Goal: Transaction & Acquisition: Book appointment/travel/reservation

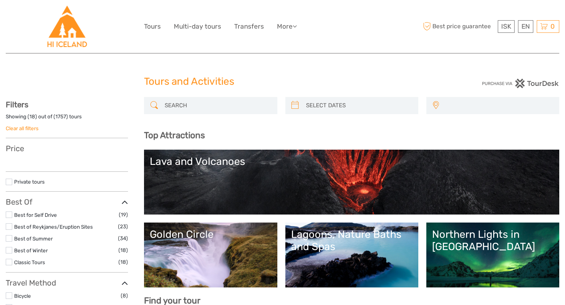
select select
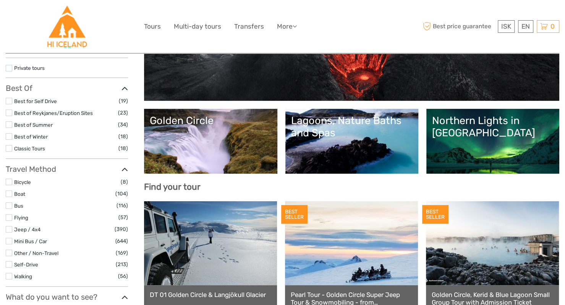
scroll to position [117, 0]
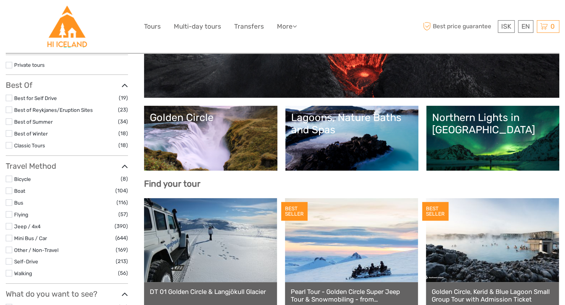
select select
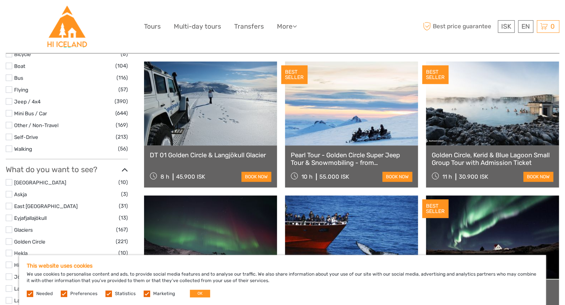
scroll to position [257, 0]
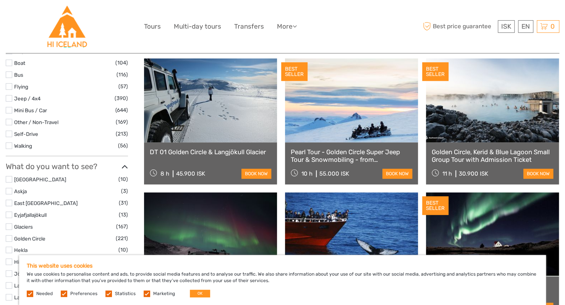
click at [538, 172] on link "book now" at bounding box center [538, 174] width 30 height 10
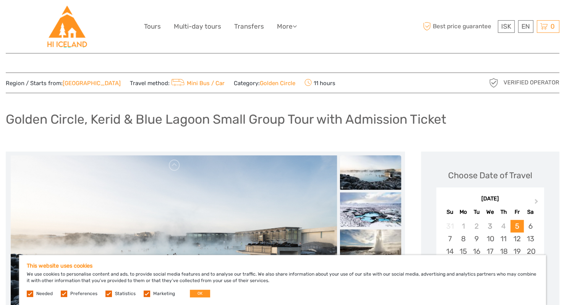
click at [538, 172] on div "Choose Date of Travel Next Month [DATE] Su Mo Tu We Th Fr Sa 31 1 2 3 4 5 6 7 8…" at bounding box center [489, 233] width 123 height 148
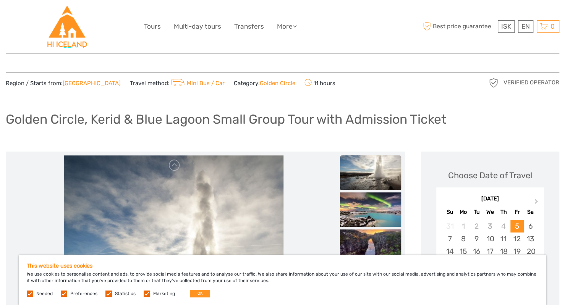
scroll to position [25, 0]
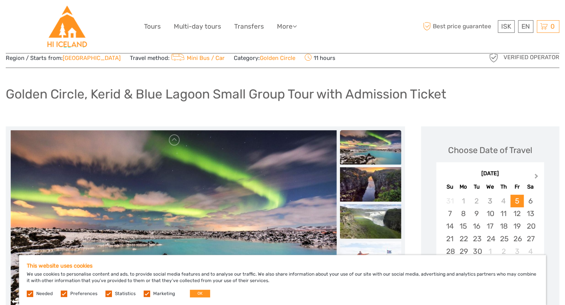
click at [538, 179] on button "Next Month" at bounding box center [537, 178] width 12 height 12
click at [536, 177] on span "Next Month" at bounding box center [536, 177] width 0 height 11
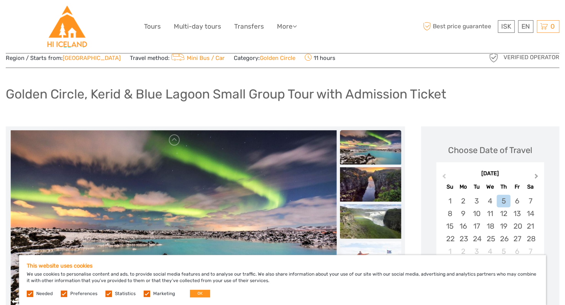
click at [536, 177] on span "Next Month" at bounding box center [536, 177] width 0 height 11
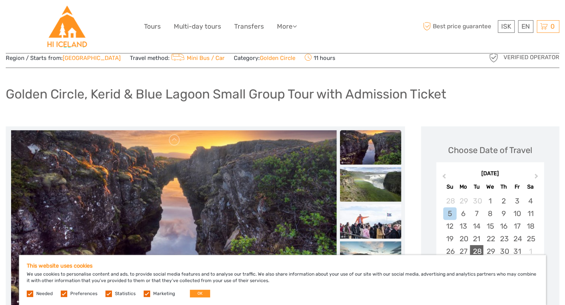
click at [478, 249] on div "28" at bounding box center [476, 251] width 13 height 13
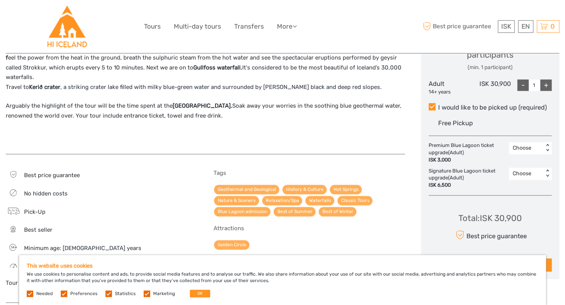
scroll to position [357, 0]
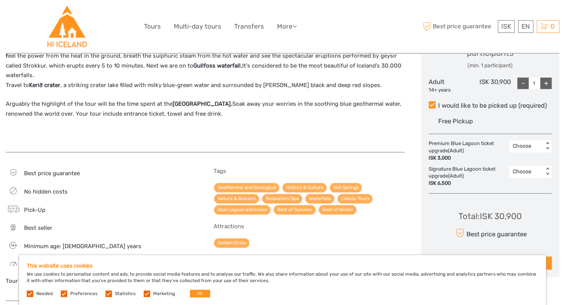
drag, startPoint x: 562, startPoint y: 136, endPoint x: 563, endPoint y: 146, distance: 10.7
click at [563, 146] on body "ISK ISK € $ £ EN English Español Deutsch Tours Multi-day tours Transfers More F…" at bounding box center [282, 258] width 565 height 1231
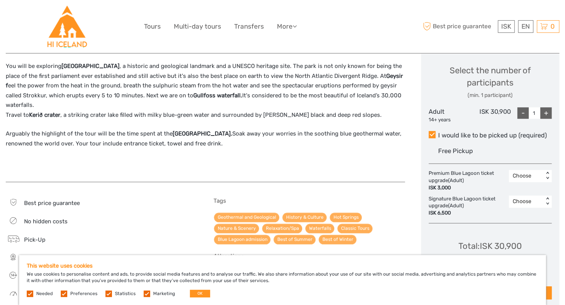
scroll to position [326, 0]
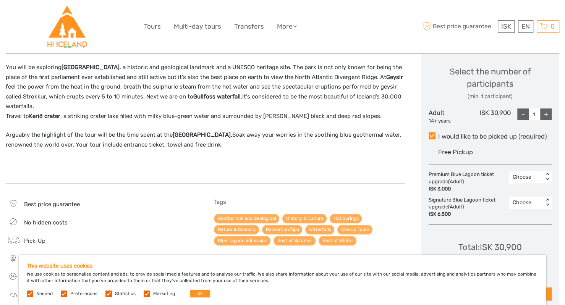
click at [547, 115] on div "+" at bounding box center [545, 113] width 11 height 11
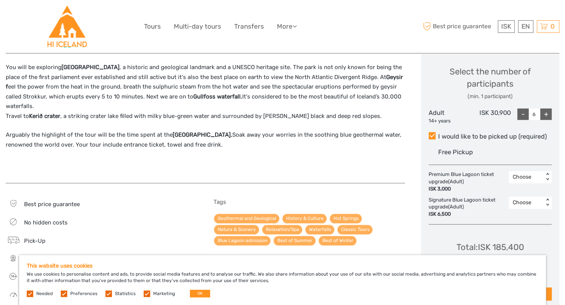
click at [547, 115] on div "+" at bounding box center [545, 113] width 11 height 11
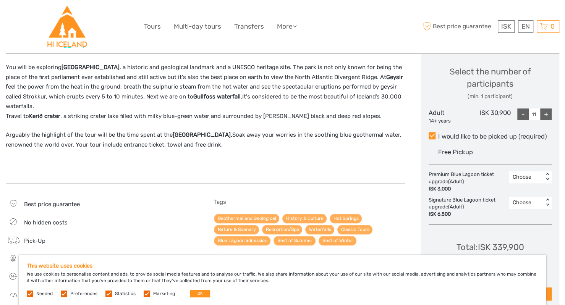
click at [547, 115] on div "+" at bounding box center [545, 113] width 11 height 11
type input "15"
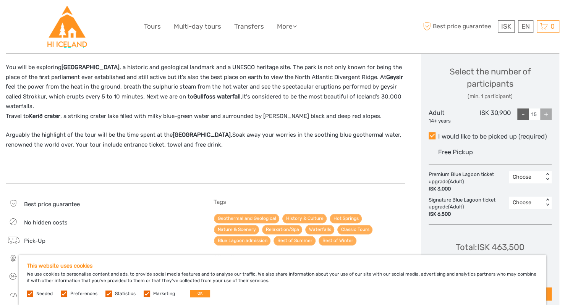
click at [547, 115] on div "+" at bounding box center [545, 113] width 11 height 11
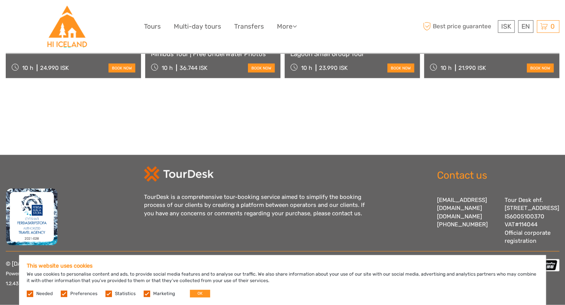
scroll to position [0, 0]
